Goal: Find specific page/section: Find specific page/section

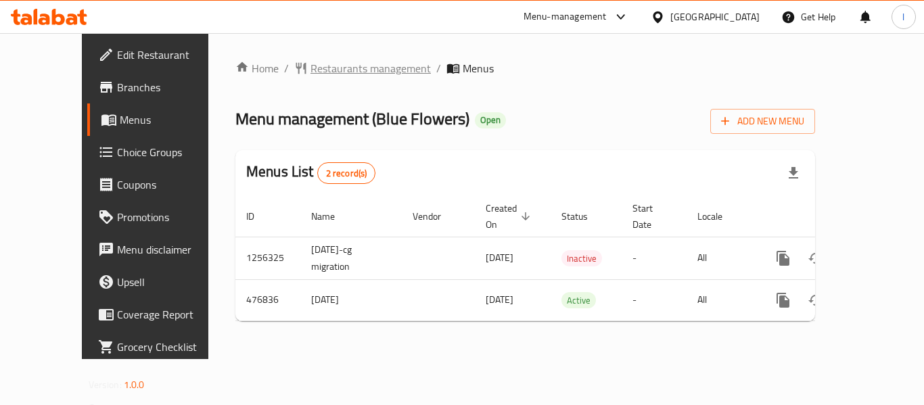
click at [311, 64] on span "Restaurants management" at bounding box center [371, 68] width 120 height 16
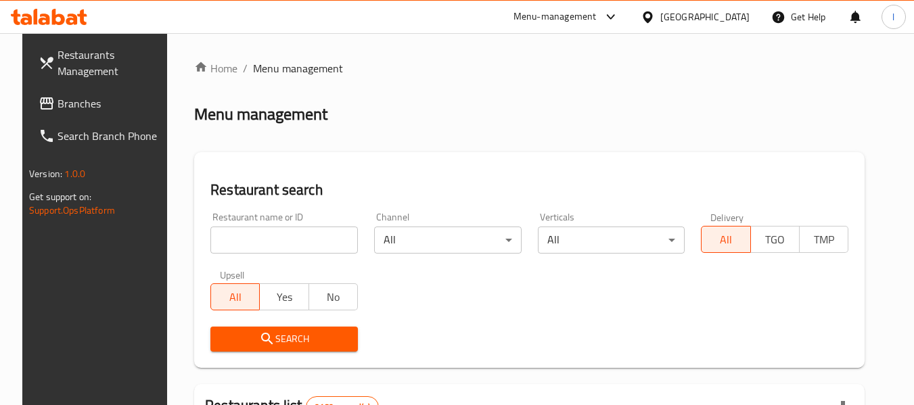
click at [273, 238] on input "search" at bounding box center [283, 240] width 147 height 27
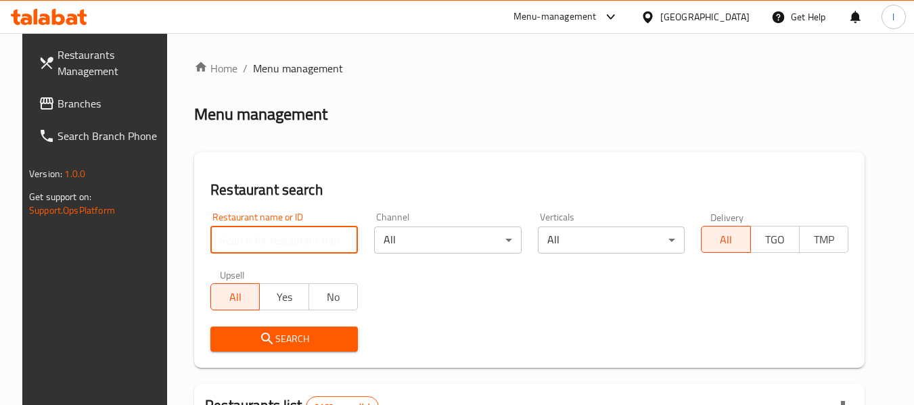
paste input "633814"
type input "633814"
click button "Search" at bounding box center [283, 339] width 147 height 25
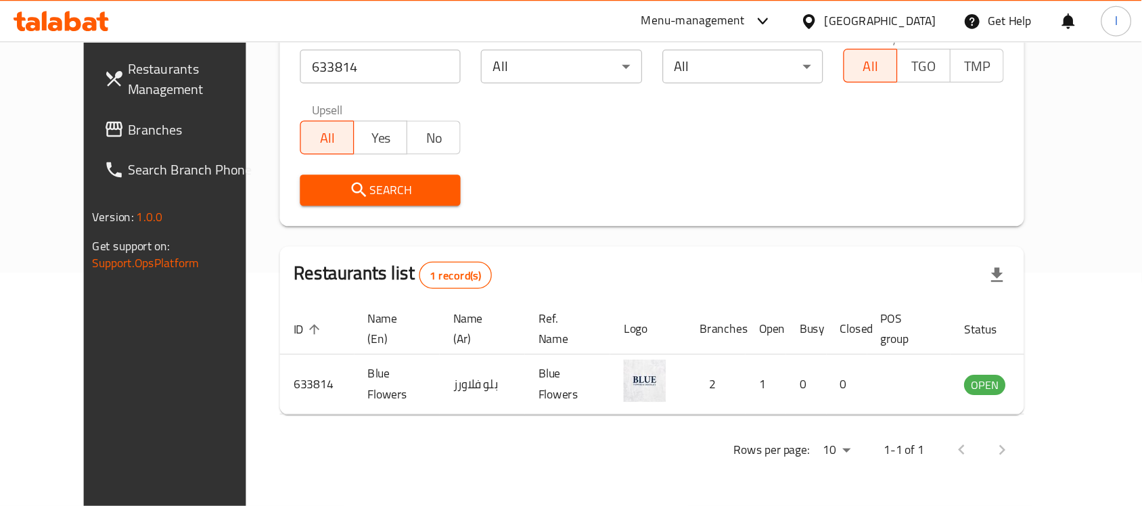
scroll to position [71, 0]
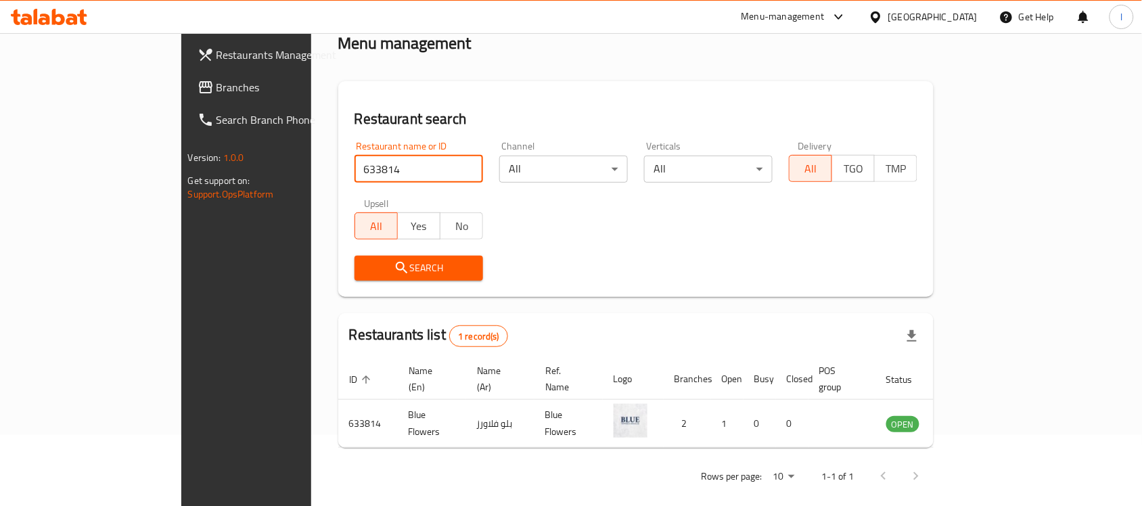
click at [216, 86] on span "Branches" at bounding box center [288, 87] width 145 height 16
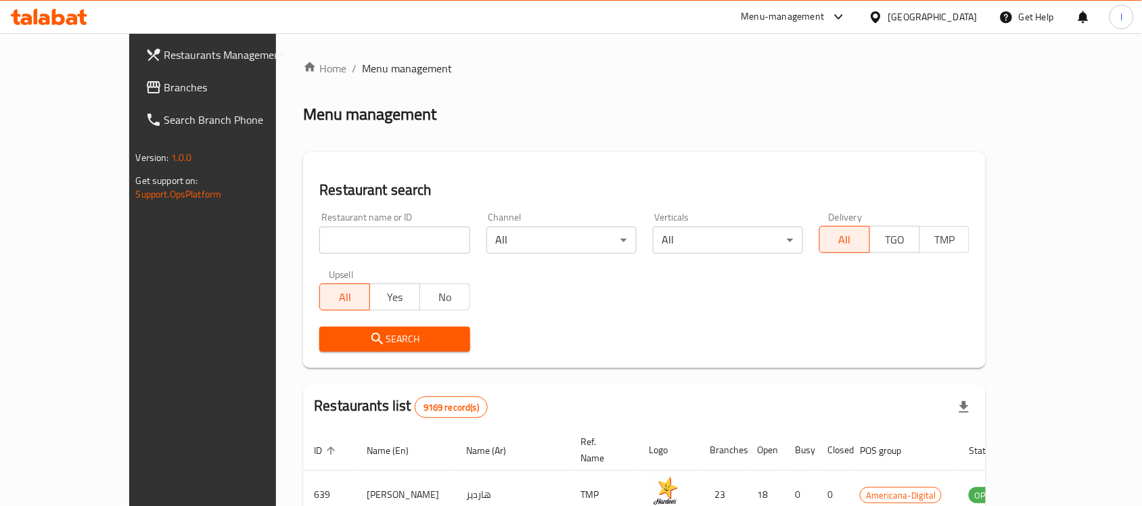
click at [961, 19] on div "[GEOGRAPHIC_DATA]" at bounding box center [932, 16] width 89 height 15
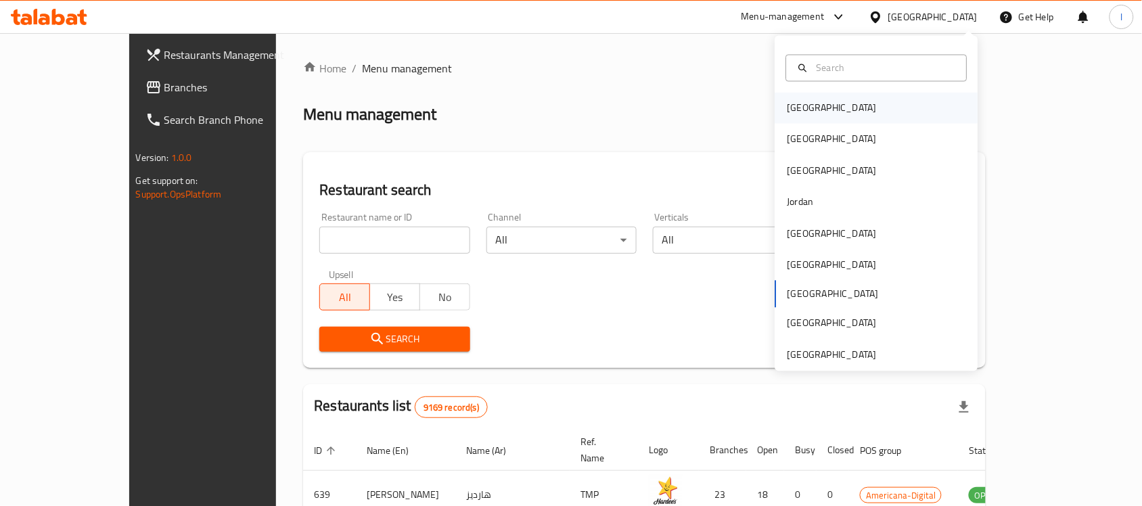
click at [794, 102] on div "Bahrain" at bounding box center [831, 108] width 89 height 15
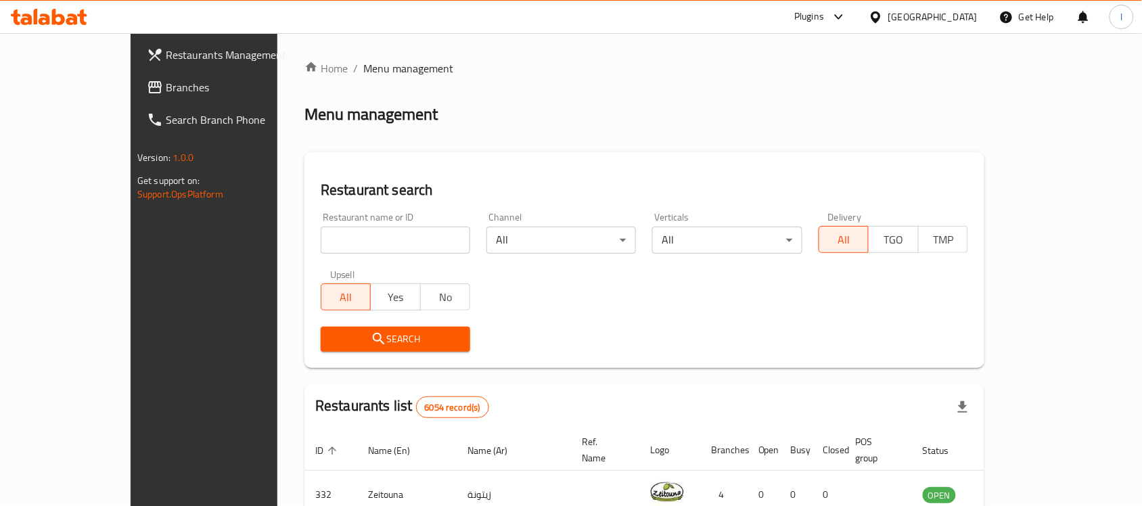
click at [166, 80] on span "Branches" at bounding box center [238, 87] width 145 height 16
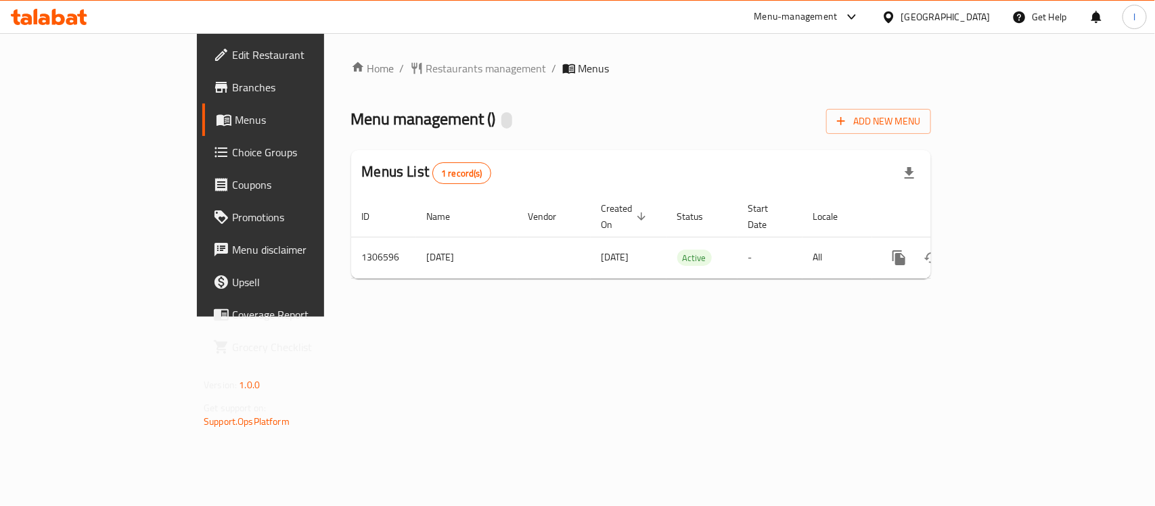
click at [469, 85] on div at bounding box center [577, 253] width 1155 height 506
click at [426, 66] on span "Restaurants management" at bounding box center [486, 68] width 120 height 16
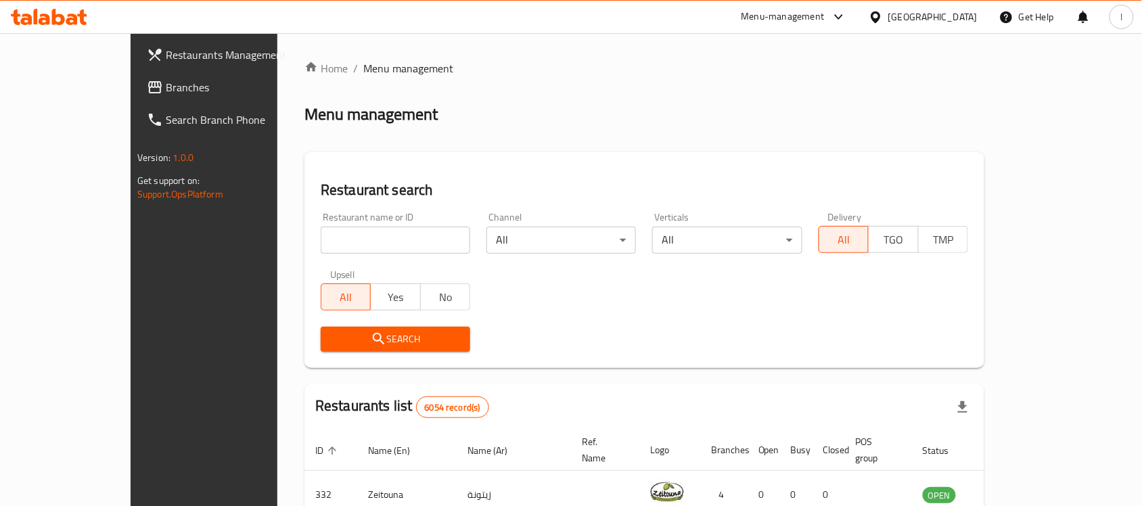
click at [342, 234] on input "search" at bounding box center [396, 240] width 150 height 27
paste input "704039"
type input "704039"
click button "Search" at bounding box center [396, 339] width 150 height 25
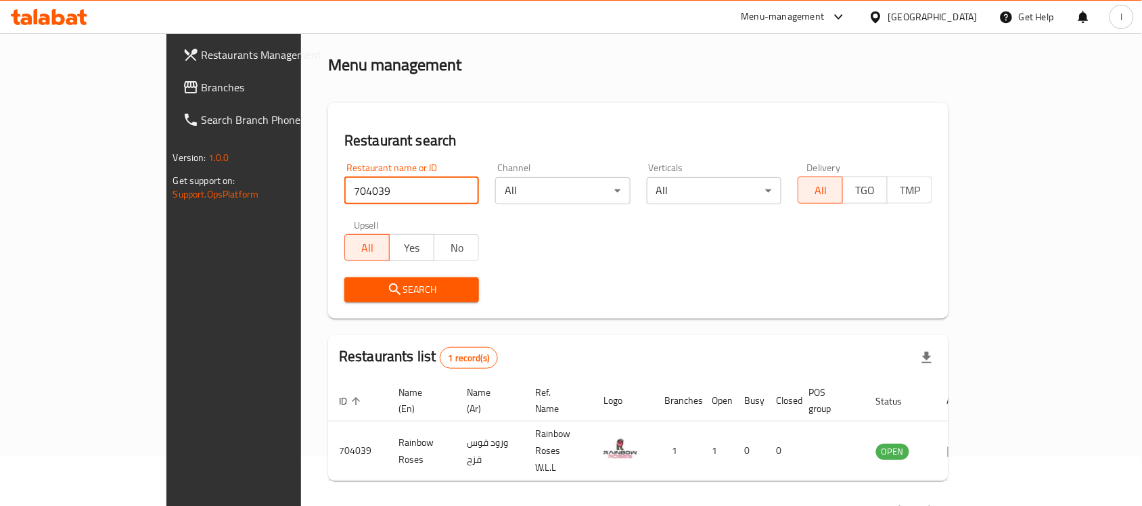
scroll to position [71, 0]
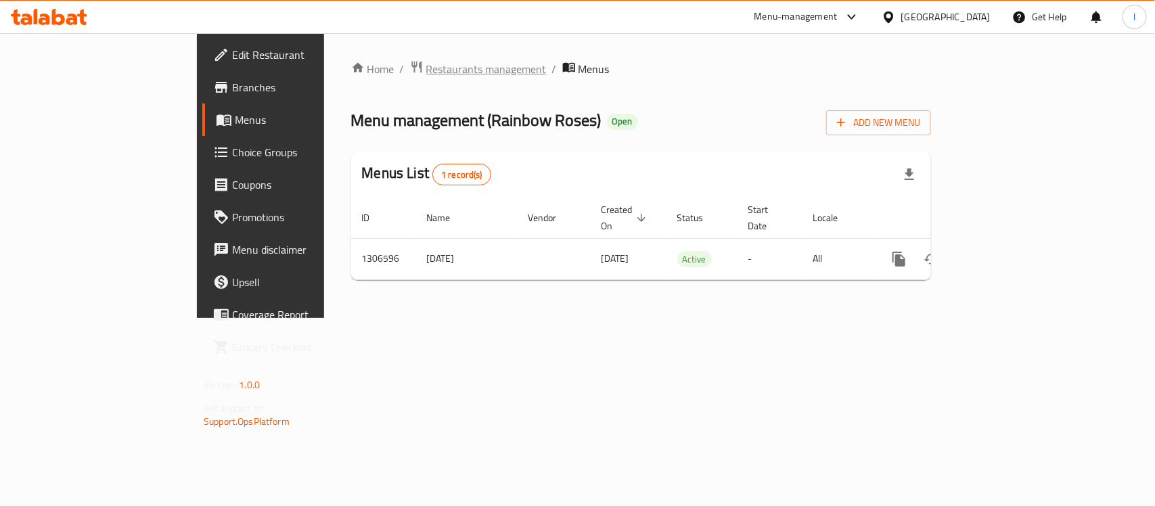
click at [426, 64] on span "Restaurants management" at bounding box center [486, 69] width 120 height 16
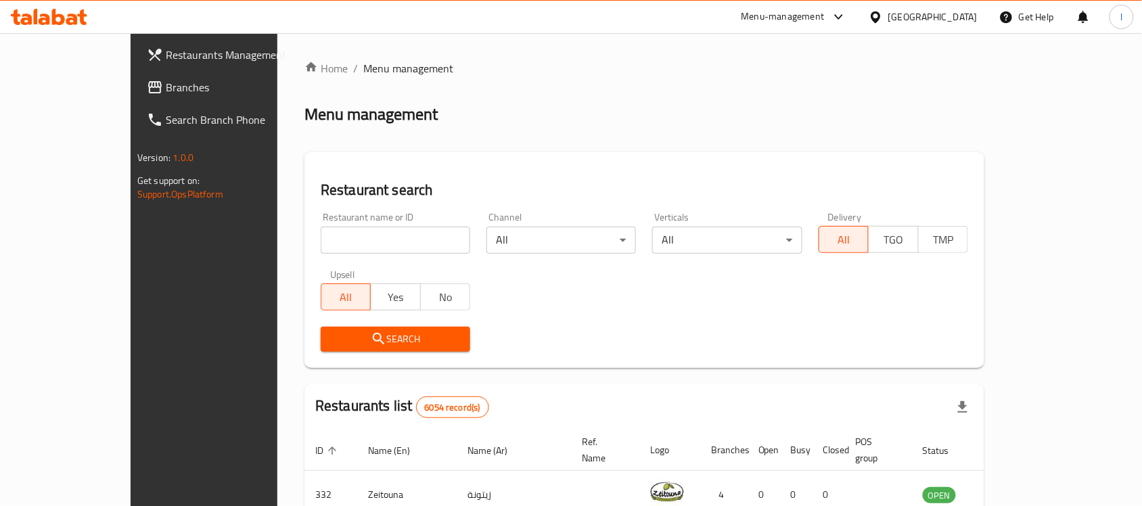
click at [166, 89] on span "Branches" at bounding box center [238, 87] width 145 height 16
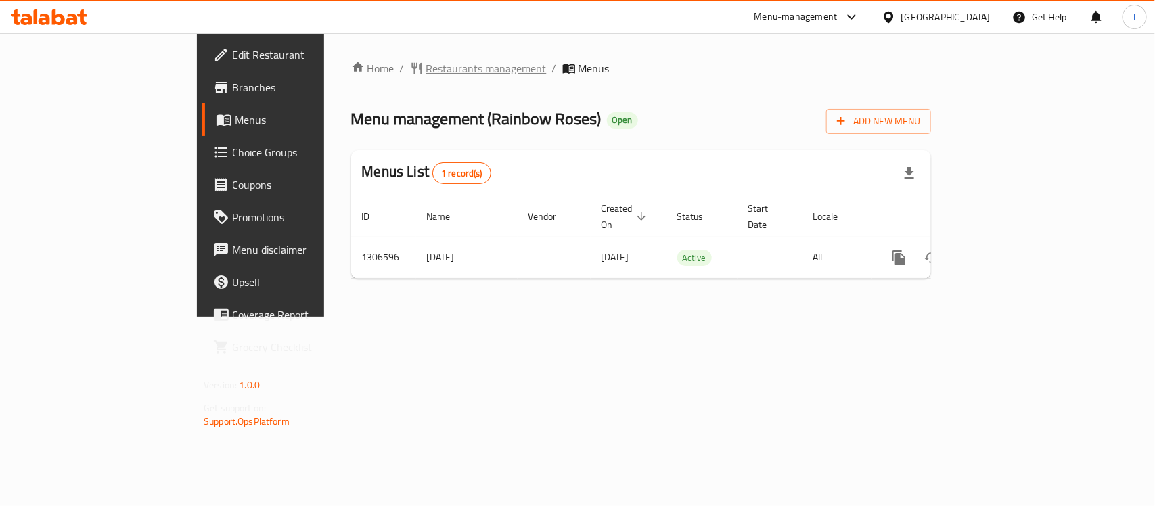
click at [426, 66] on span "Restaurants management" at bounding box center [486, 68] width 120 height 16
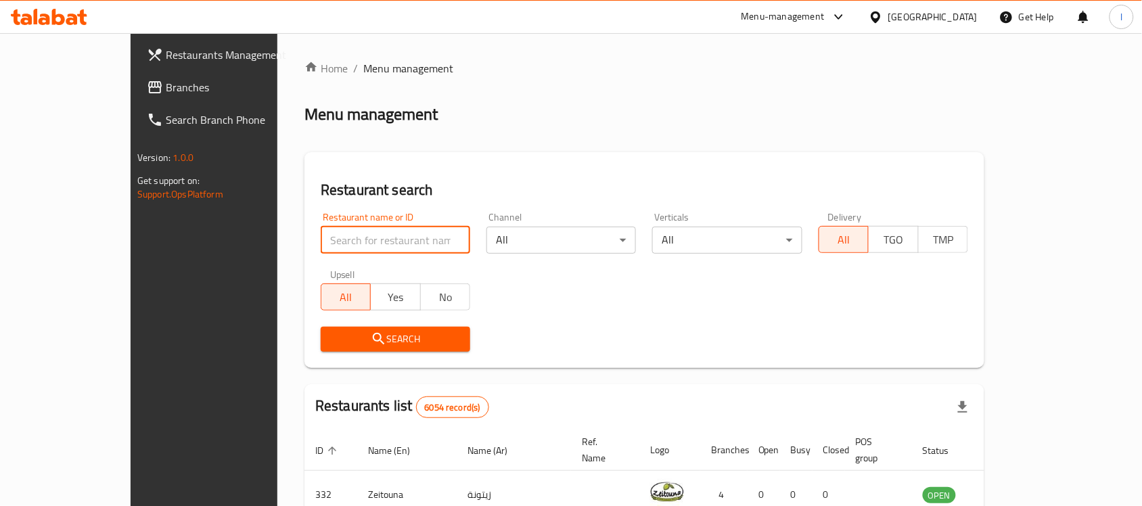
click at [369, 239] on input "search" at bounding box center [396, 240] width 150 height 27
paste input "774461"
type input "774461"
click at [391, 333] on span "Search" at bounding box center [395, 339] width 128 height 17
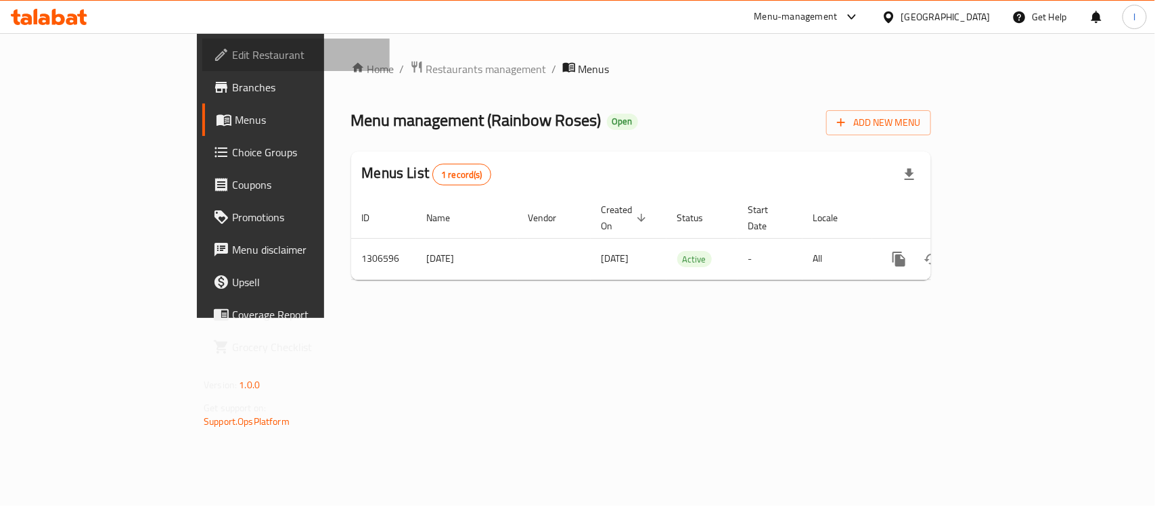
click at [202, 63] on link "Edit Restaurant" at bounding box center [295, 55] width 187 height 32
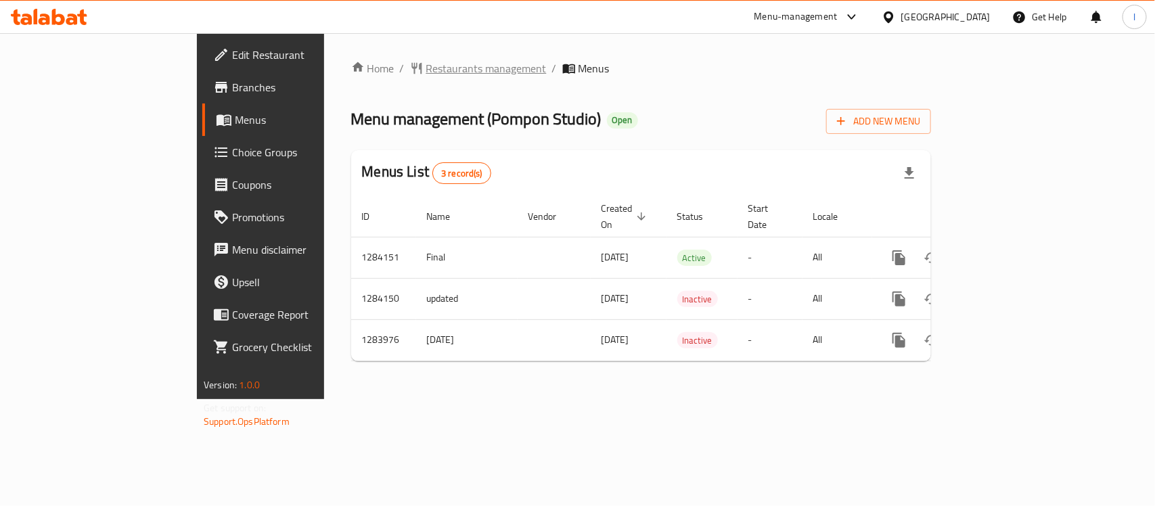
click at [426, 65] on span "Restaurants management" at bounding box center [486, 68] width 120 height 16
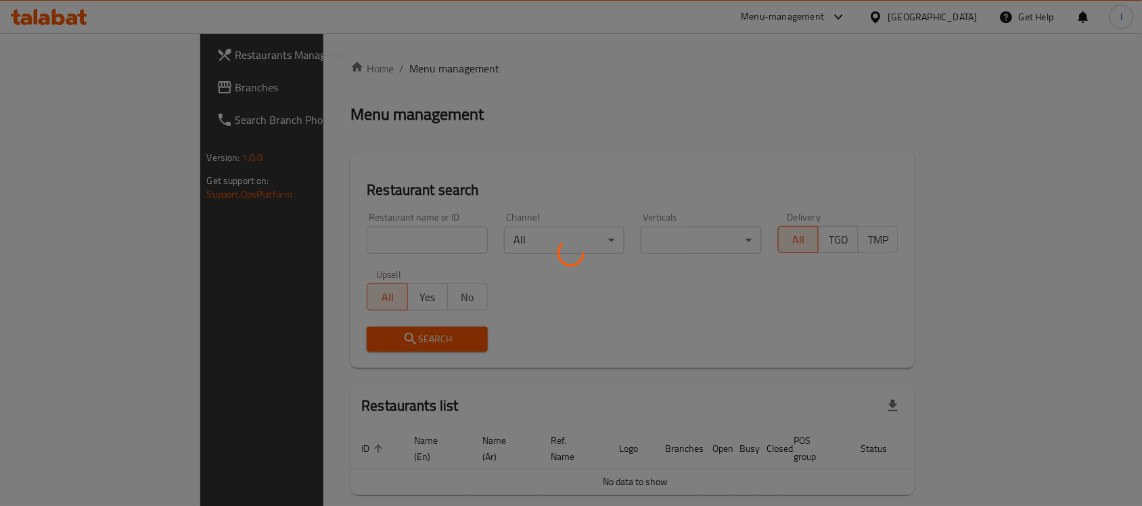
click at [430, 145] on div at bounding box center [571, 253] width 1142 height 506
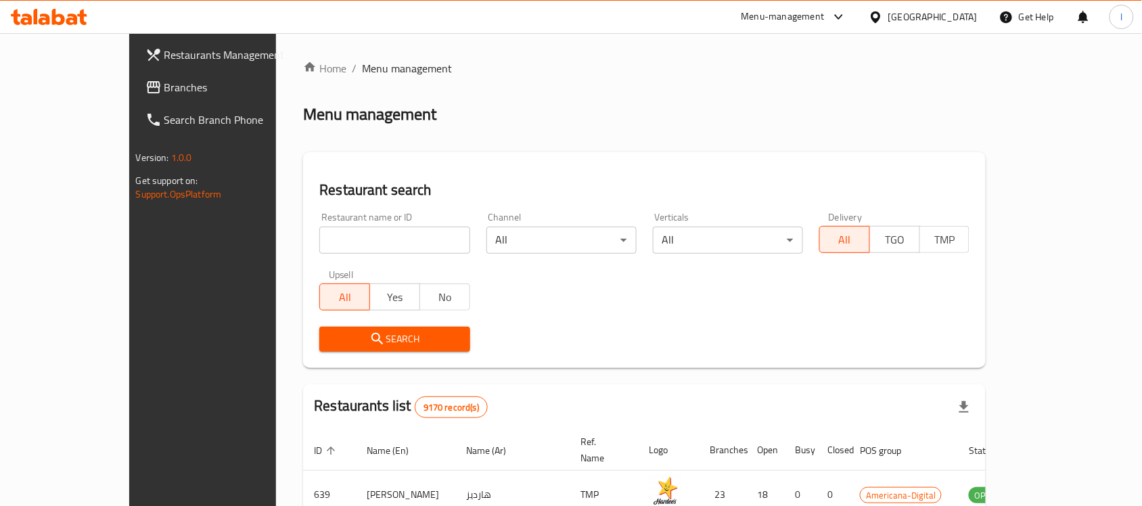
click at [325, 244] on input "search" at bounding box center [394, 240] width 150 height 27
paste input "695501"
type input "695501"
click button "Search" at bounding box center [394, 339] width 150 height 25
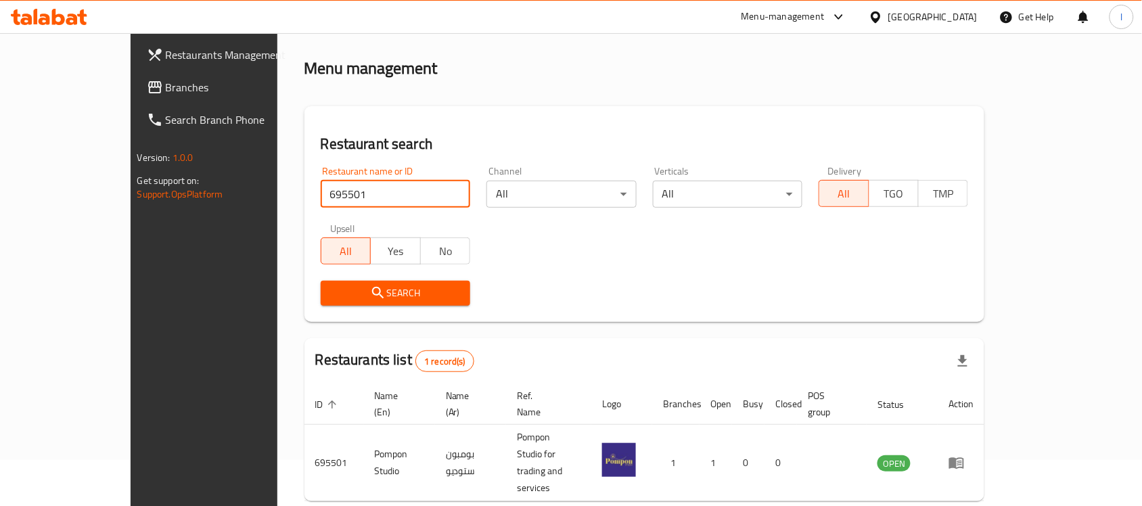
scroll to position [71, 0]
